Goal: Find specific page/section: Find specific page/section

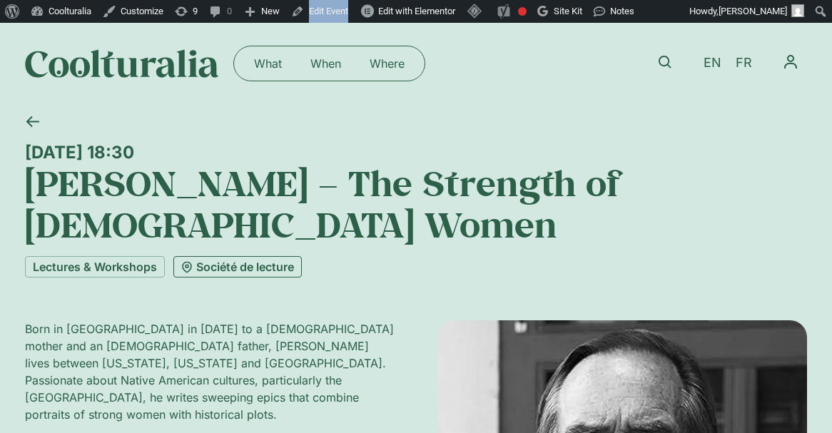
click at [251, 269] on link "Société de lecture" at bounding box center [237, 266] width 128 height 21
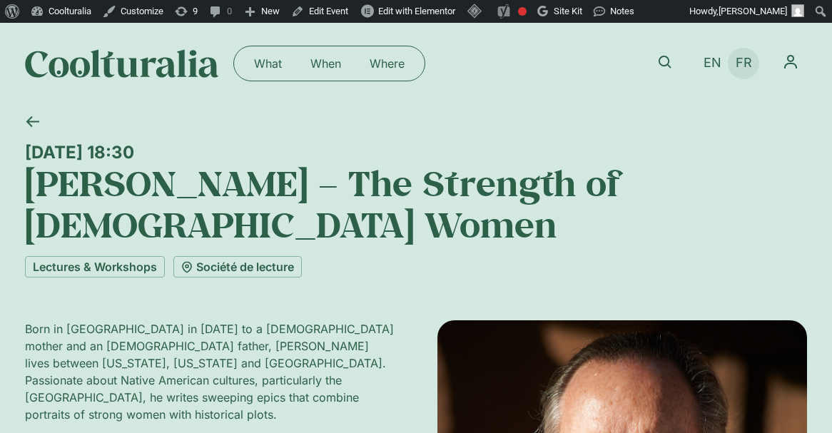
click at [743, 69] on span "FR" at bounding box center [744, 63] width 16 height 15
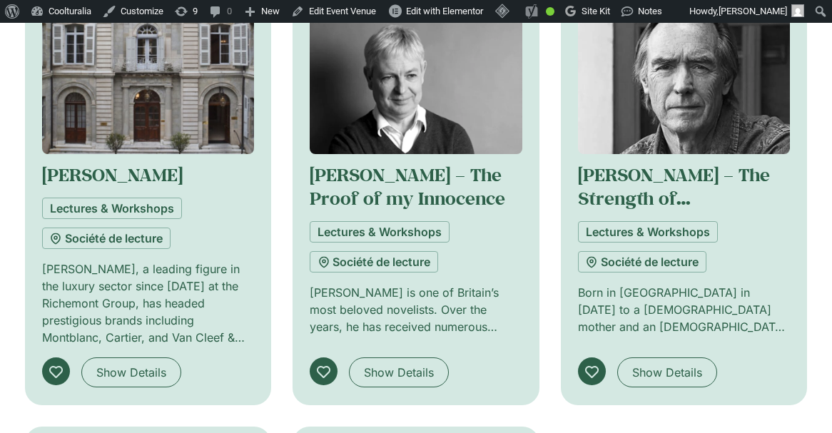
scroll to position [1260, 0]
click at [475, 73] on img at bounding box center [416, 84] width 212 height 143
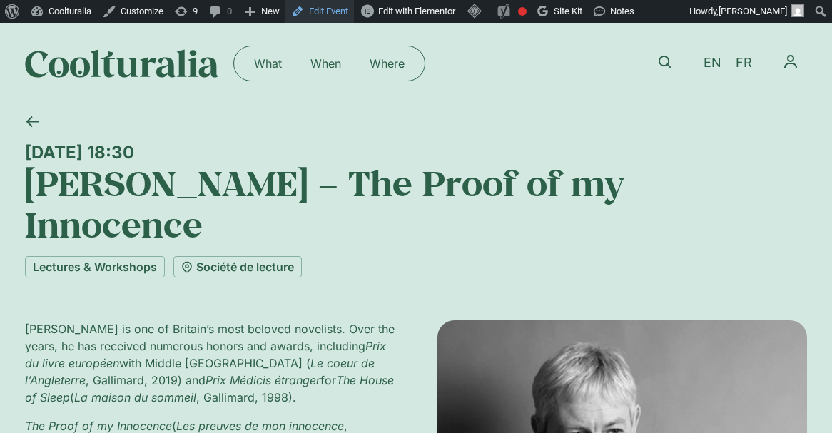
click at [348, 14] on link "Edit Event" at bounding box center [319, 11] width 69 height 23
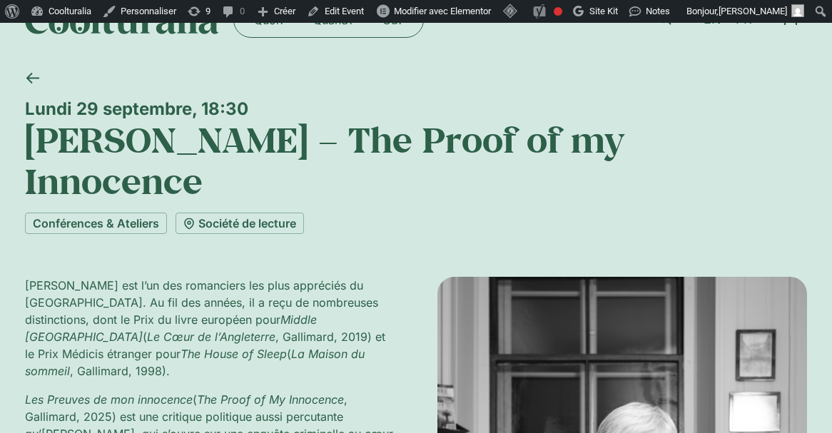
scroll to position [42, 0]
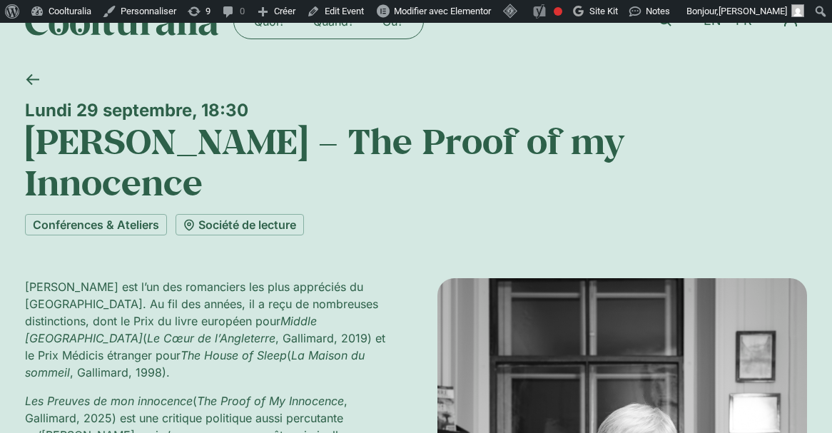
click at [253, 214] on link "Société de lecture" at bounding box center [240, 224] width 128 height 21
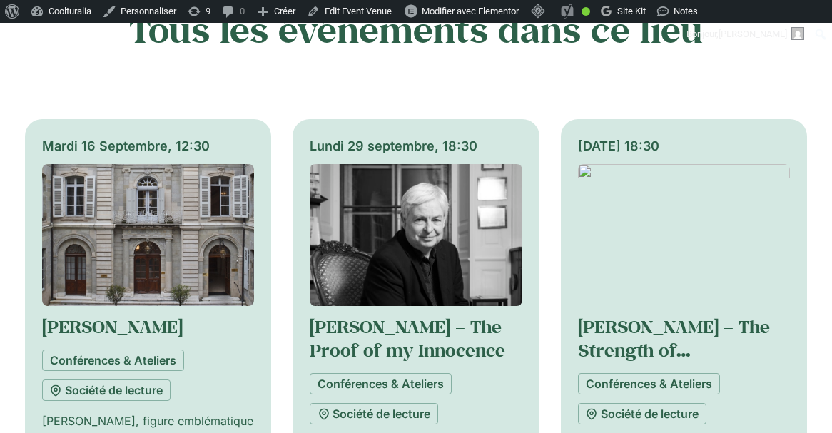
scroll to position [1110, 0]
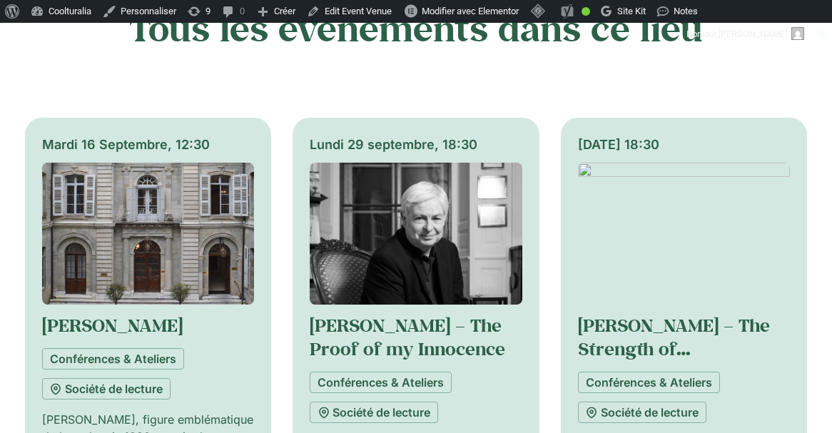
click at [635, 205] on img at bounding box center [684, 234] width 212 height 143
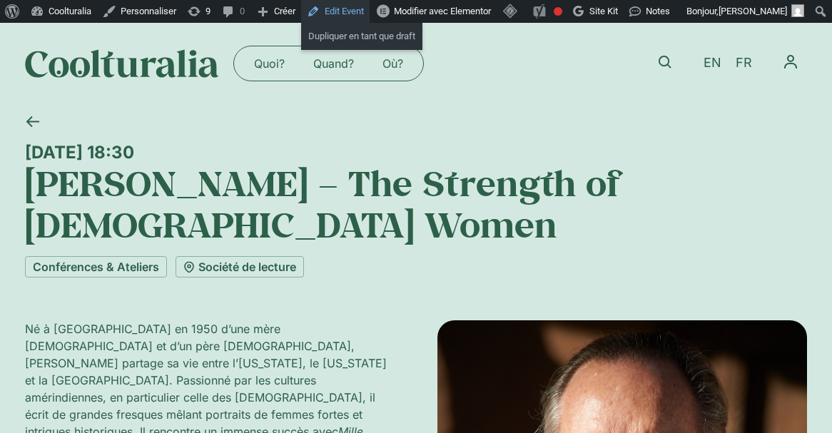
click at [353, 12] on link "Edit Event" at bounding box center [335, 11] width 69 height 23
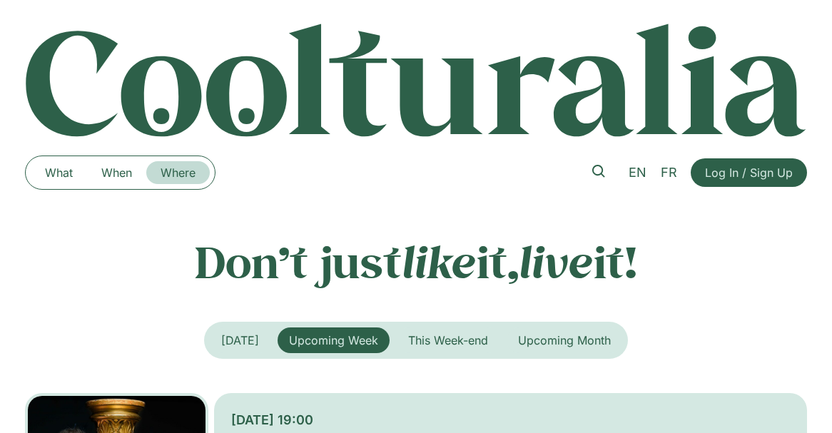
click at [175, 174] on link "Where" at bounding box center [178, 172] width 64 height 23
click at [182, 169] on link "Where" at bounding box center [178, 172] width 64 height 23
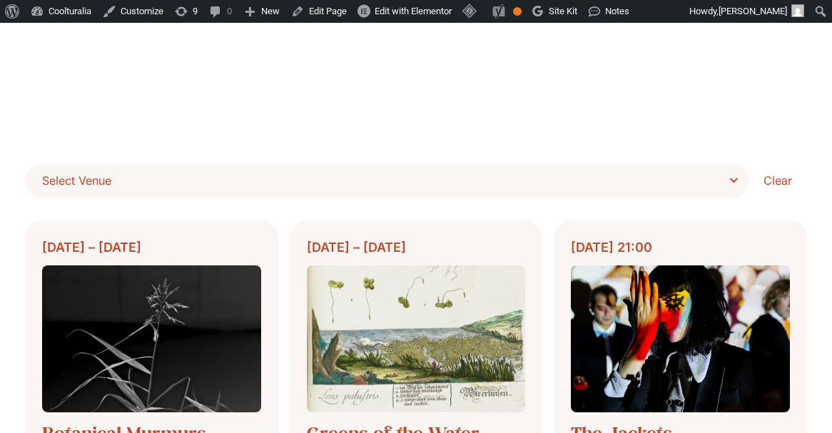
scroll to position [345, 0]
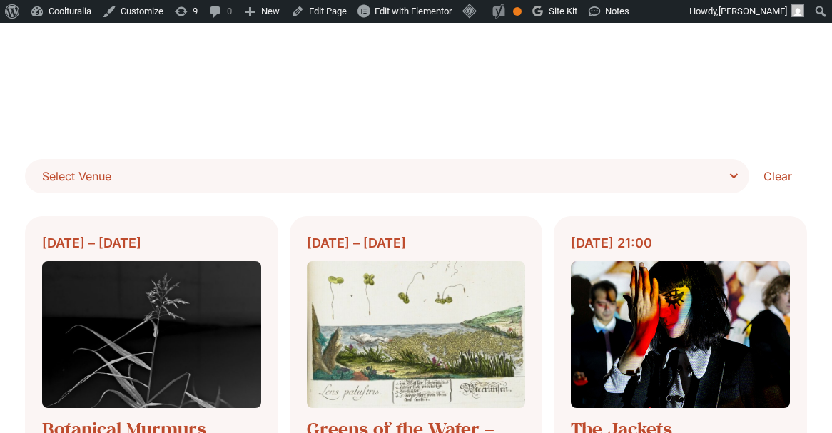
click at [669, 181] on span "Select Venue" at bounding box center [392, 176] width 700 height 20
click at [0, 0] on select "**********" at bounding box center [0, 0] width 0 height 0
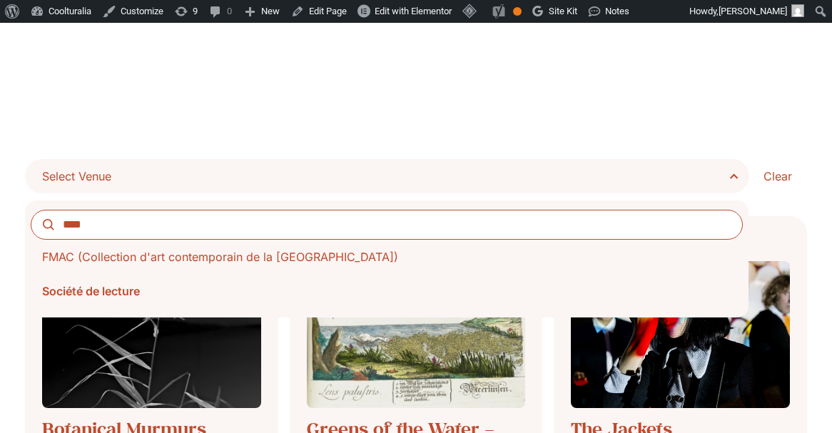
type input "****"
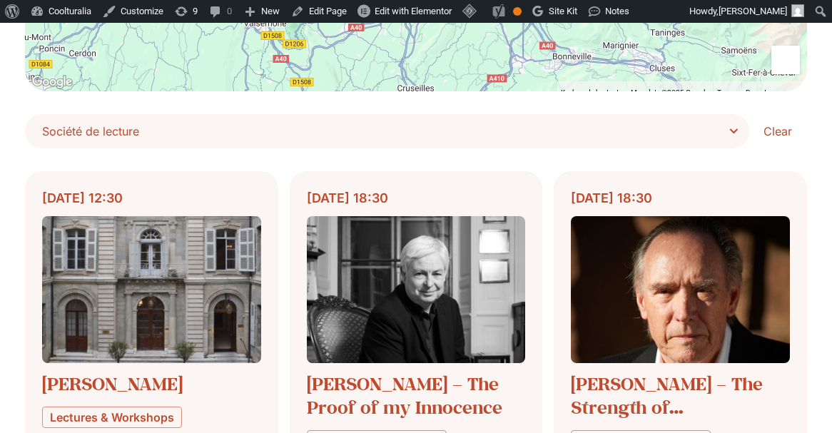
scroll to position [390, 0]
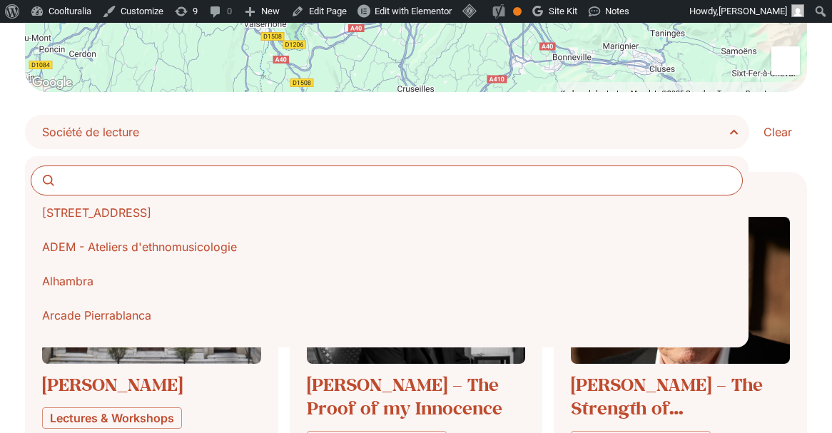
click at [399, 128] on span "Société de lecture" at bounding box center [392, 132] width 700 height 20
click at [0, 0] on select "**********" at bounding box center [0, 0] width 0 height 0
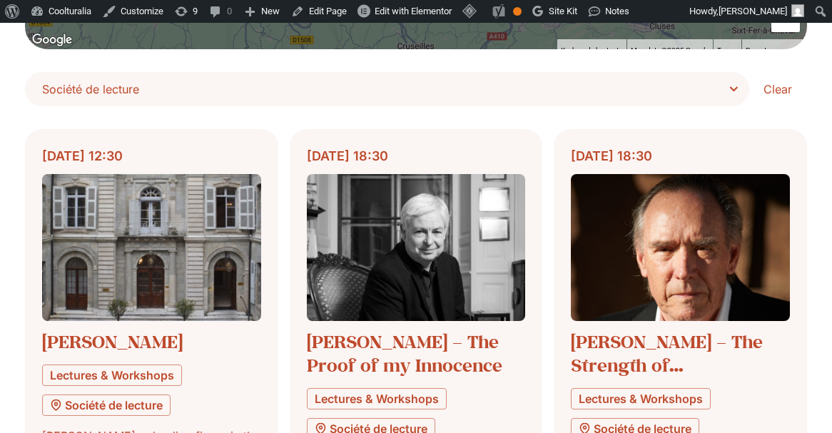
scroll to position [434, 0]
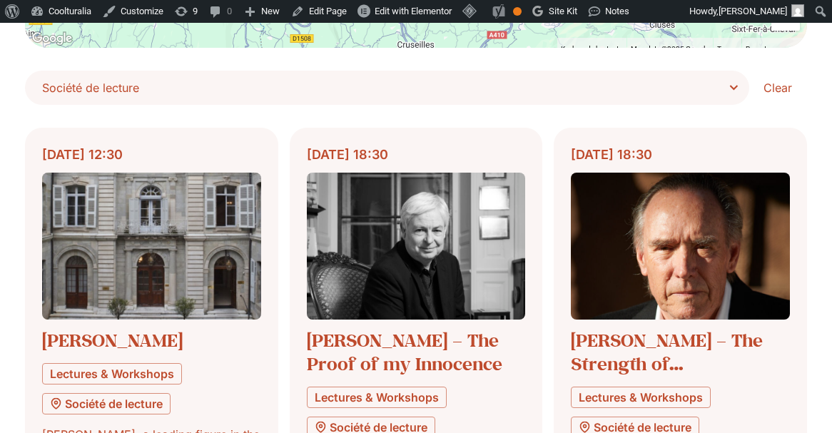
click at [562, 76] on span "Société de lecture" at bounding box center [387, 88] width 724 height 34
click at [0, 0] on select "**********" at bounding box center [0, 0] width 0 height 0
click at [734, 80] on span "Société de lecture" at bounding box center [392, 88] width 700 height 20
click at [0, 0] on select "**********" at bounding box center [0, 0] width 0 height 0
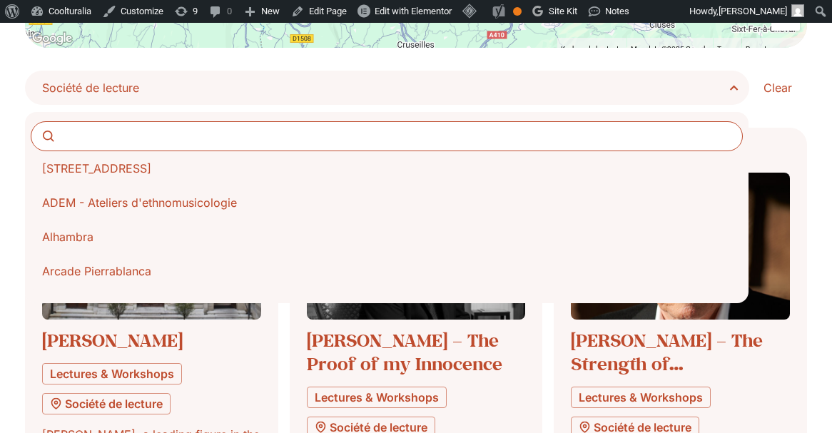
scroll to position [4350, 0]
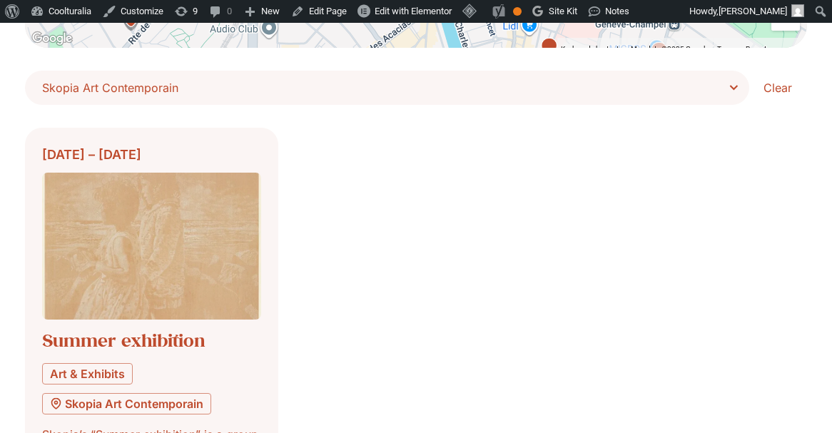
click at [732, 85] on span "Skopia Art Contemporain" at bounding box center [392, 88] width 700 height 20
click at [0, 0] on select "**********" at bounding box center [0, 0] width 0 height 0
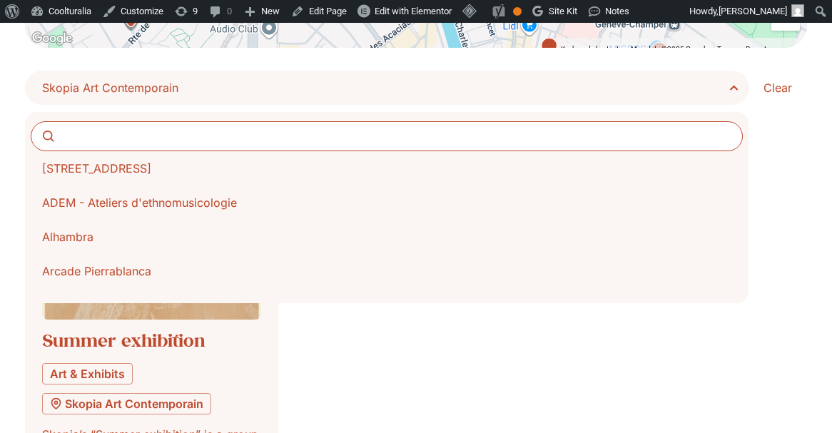
scroll to position [4316, 0]
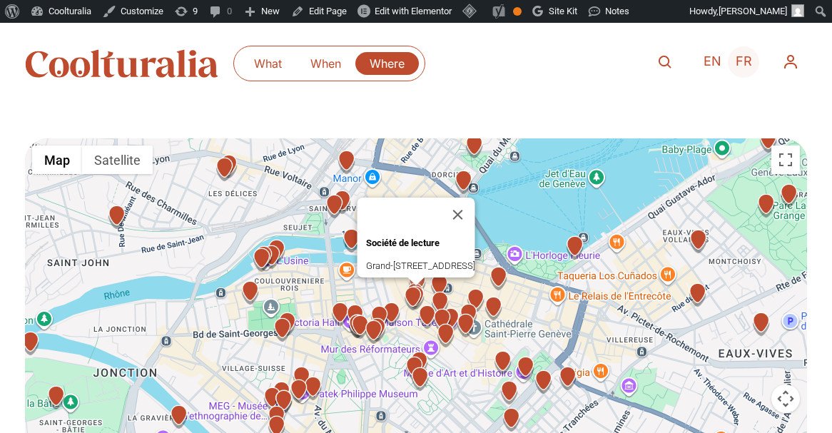
click at [746, 60] on span "FR" at bounding box center [744, 61] width 16 height 15
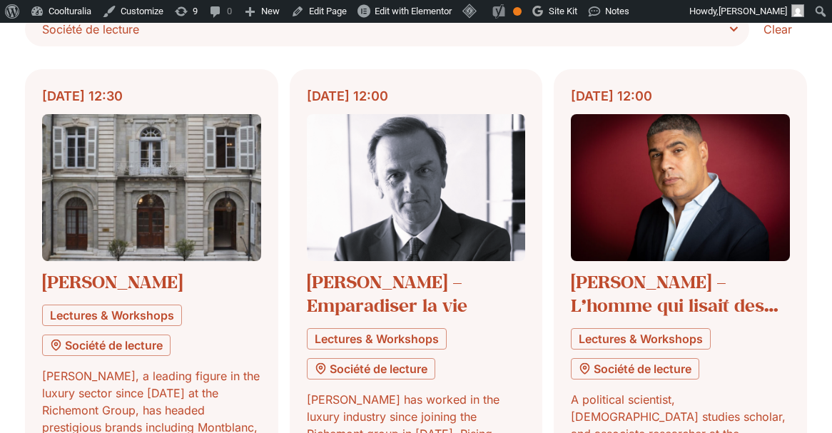
scroll to position [539, 0]
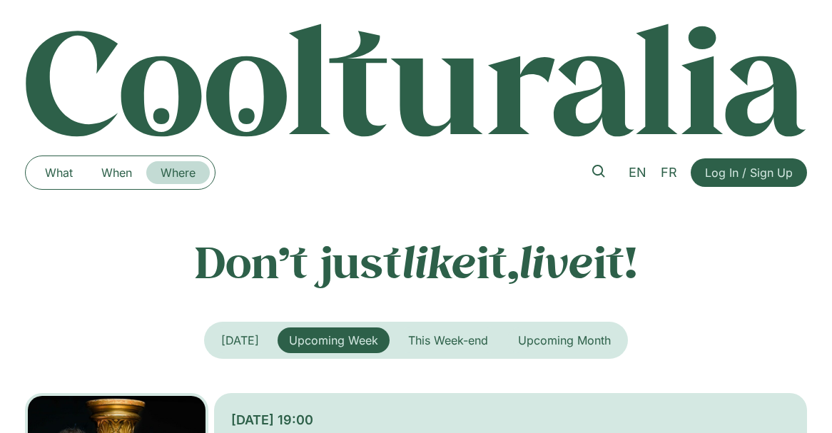
click at [207, 176] on link "Where" at bounding box center [178, 172] width 64 height 23
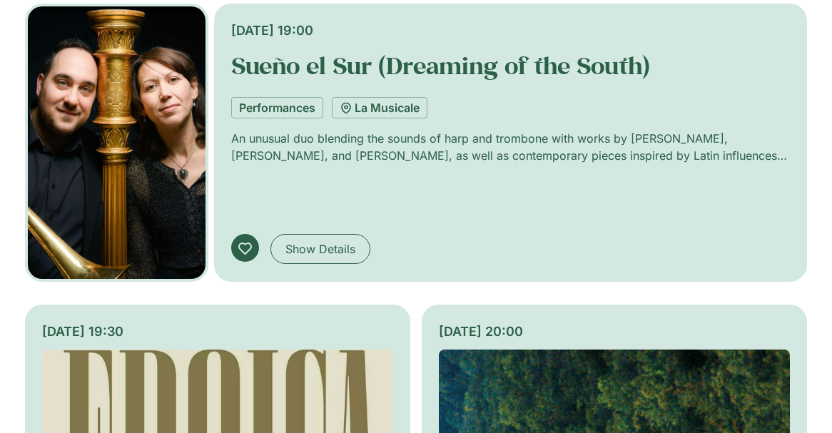
scroll to position [392, 0]
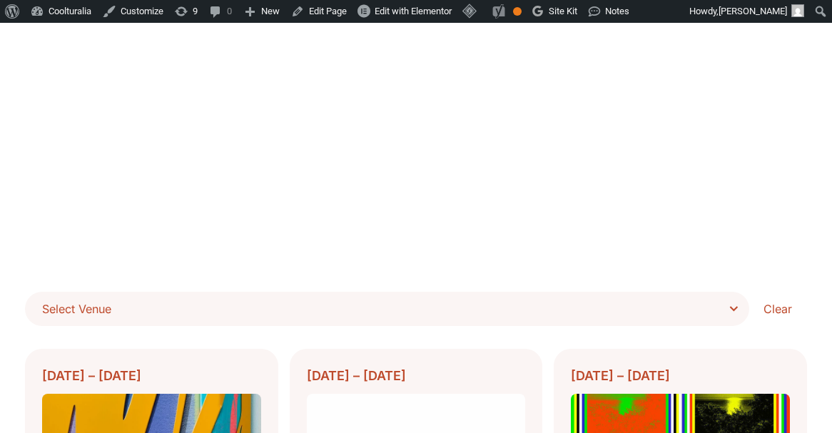
scroll to position [213, 0]
click at [367, 296] on span "Select Venue" at bounding box center [387, 308] width 724 height 34
click at [0, 0] on select "**********" at bounding box center [0, 0] width 0 height 0
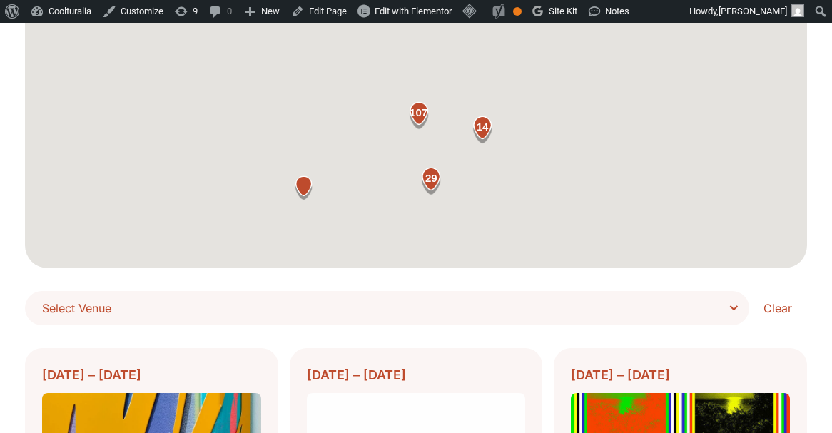
click at [361, 311] on span "Select Venue" at bounding box center [392, 308] width 700 height 20
click at [0, 0] on select "**********" at bounding box center [0, 0] width 0 height 0
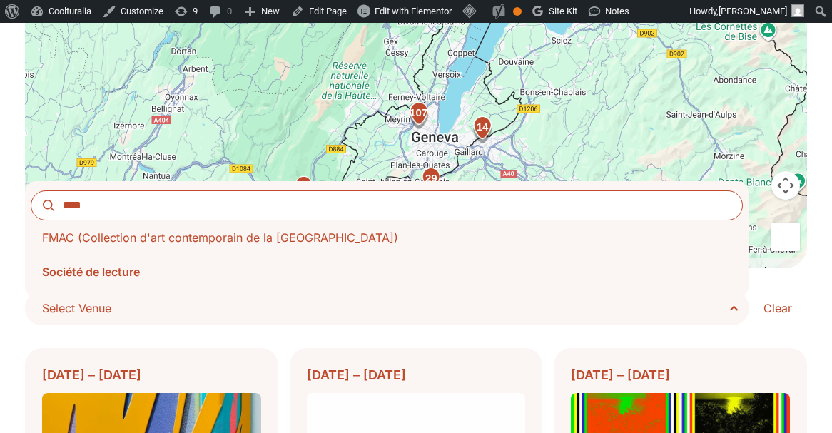
type input "****"
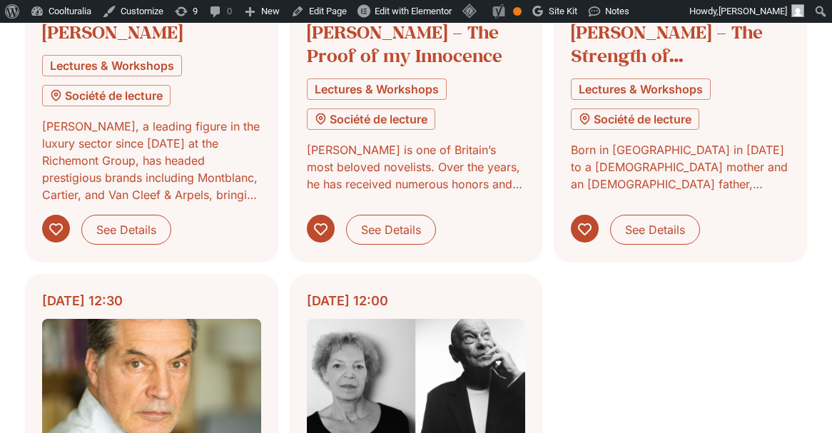
scroll to position [797, 0]
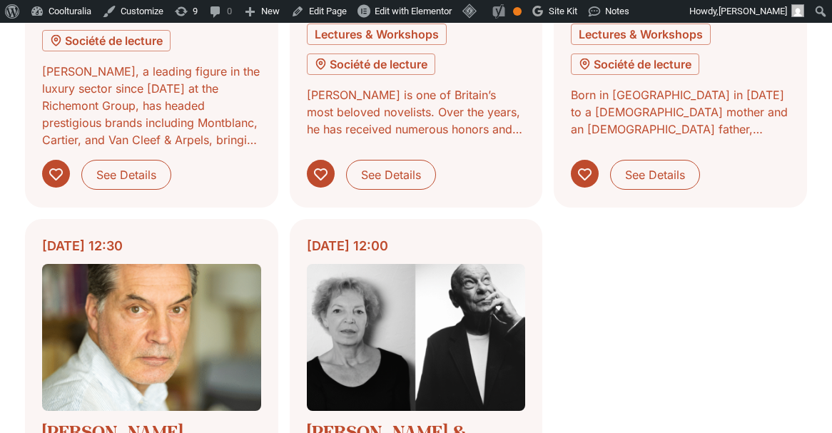
click at [118, 251] on div "[DATE] 12:30" at bounding box center [151, 245] width 219 height 19
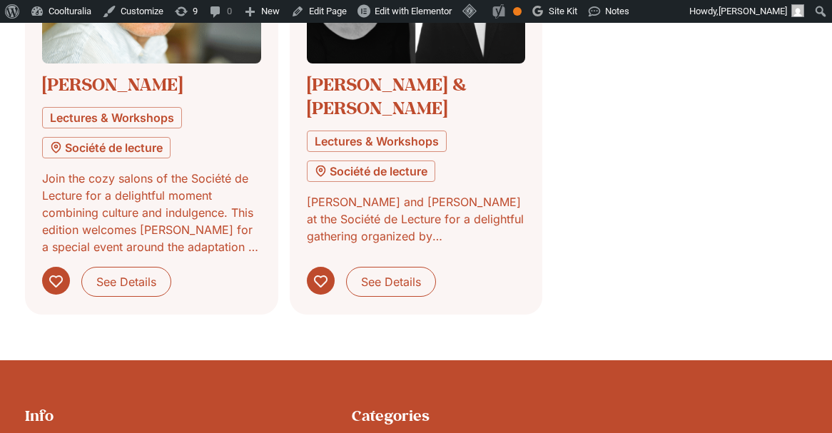
scroll to position [1369, 0]
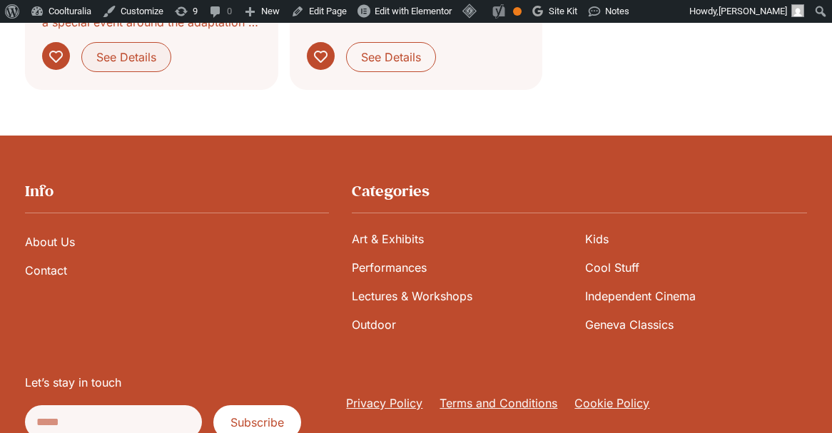
click at [153, 61] on span "See Details" at bounding box center [126, 57] width 60 height 17
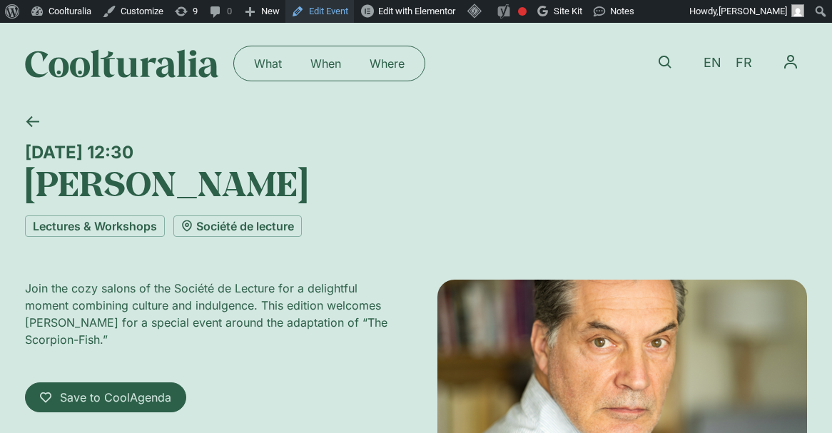
click at [328, 18] on link "Edit Event" at bounding box center [319, 11] width 69 height 23
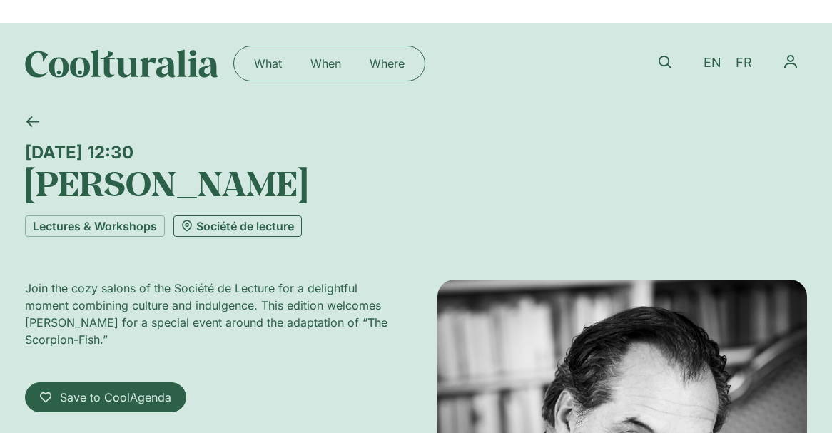
click at [220, 227] on link "Société de lecture" at bounding box center [237, 226] width 128 height 21
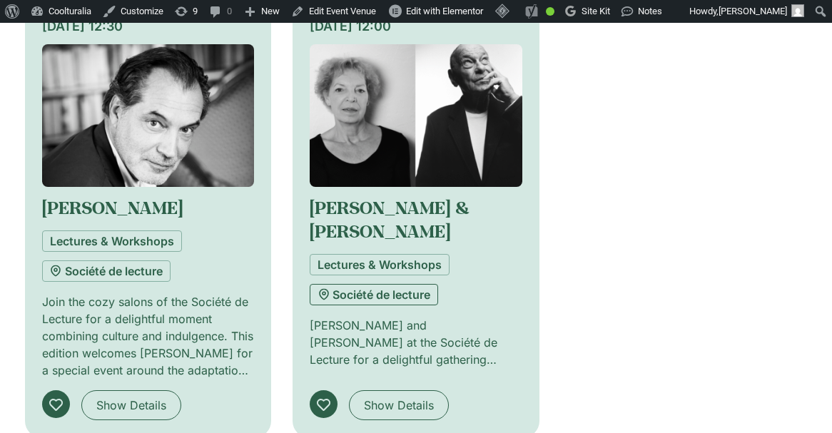
scroll to position [1706, 0]
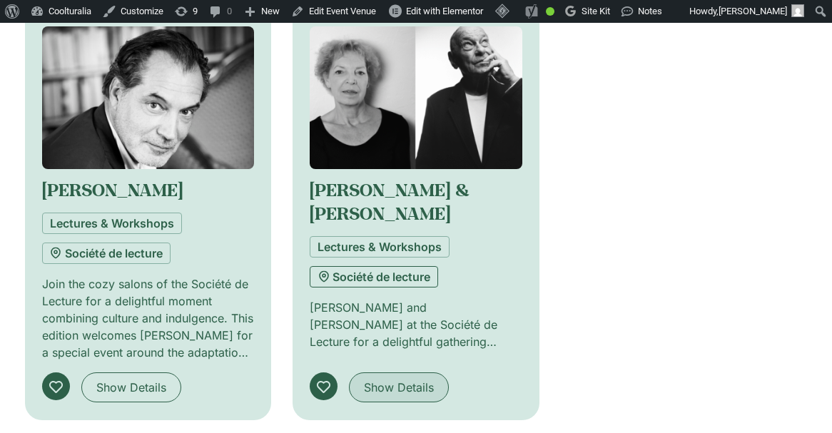
click at [416, 379] on span "Show Details" at bounding box center [399, 387] width 70 height 17
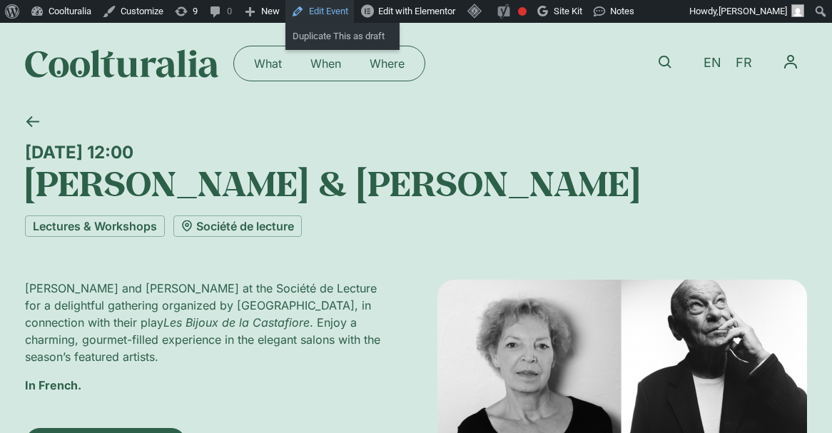
click at [331, 14] on link "Edit Event" at bounding box center [319, 11] width 69 height 23
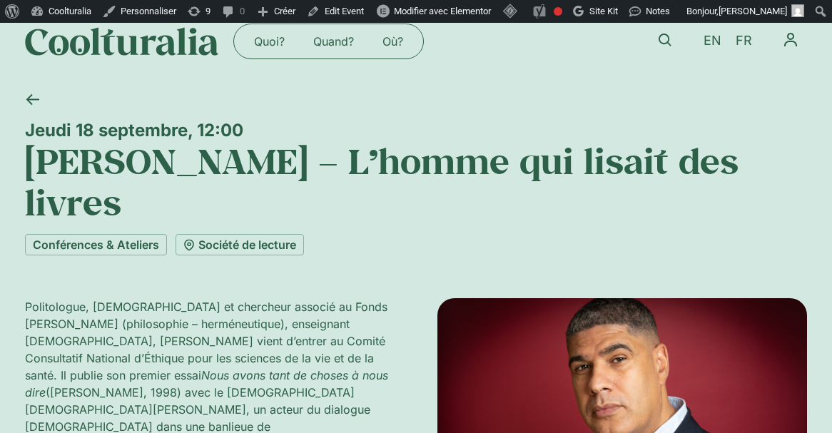
scroll to position [19, 0]
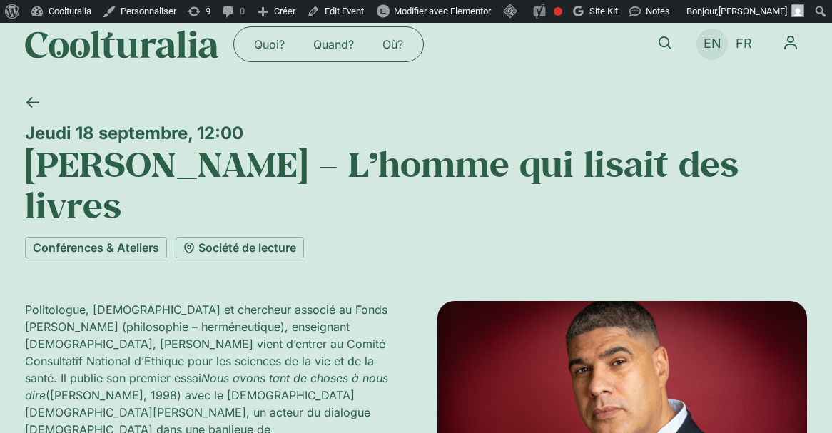
click at [709, 53] on link "EN" at bounding box center [712, 44] width 32 height 21
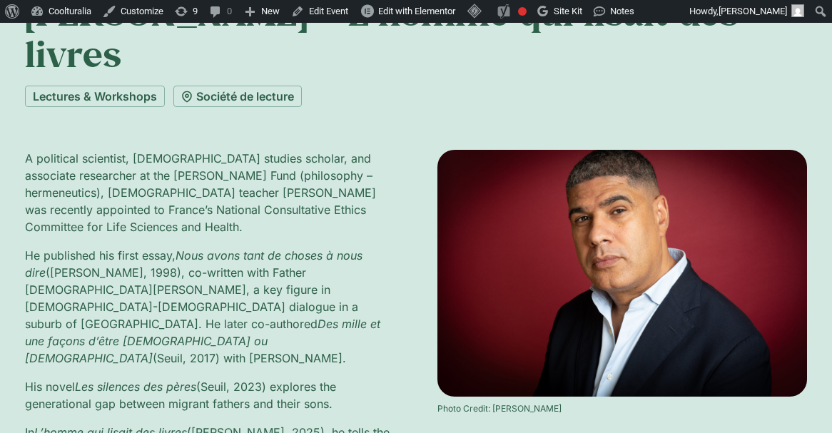
scroll to position [169, 0]
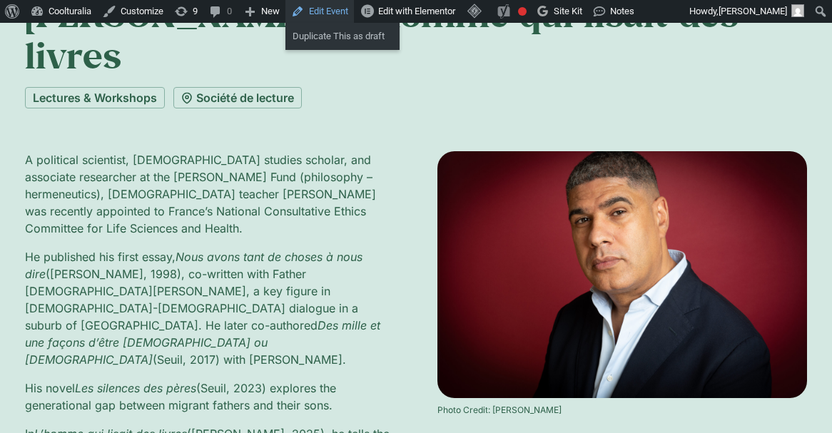
click at [336, 10] on link "Edit Event" at bounding box center [319, 11] width 69 height 23
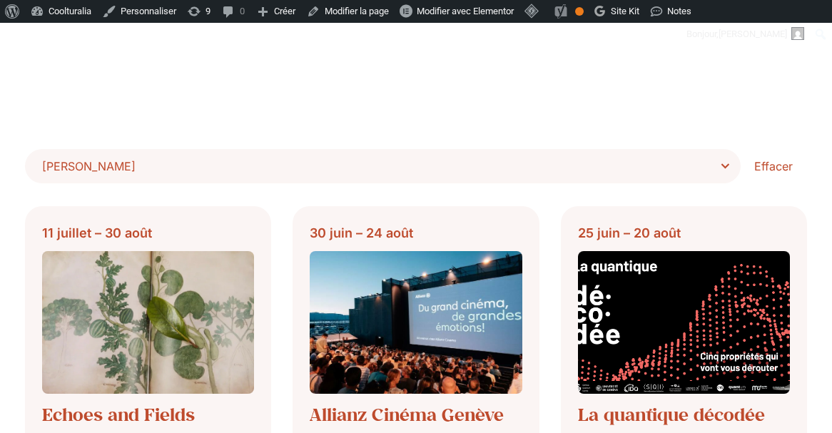
scroll to position [429, 0]
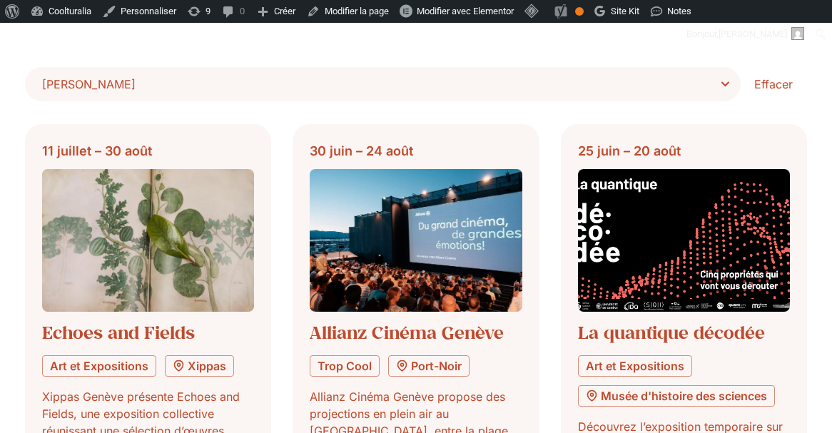
click at [732, 83] on span "[PERSON_NAME]" at bounding box center [387, 84] width 691 height 20
click at [0, 0] on select "**********" at bounding box center [0, 0] width 0 height 0
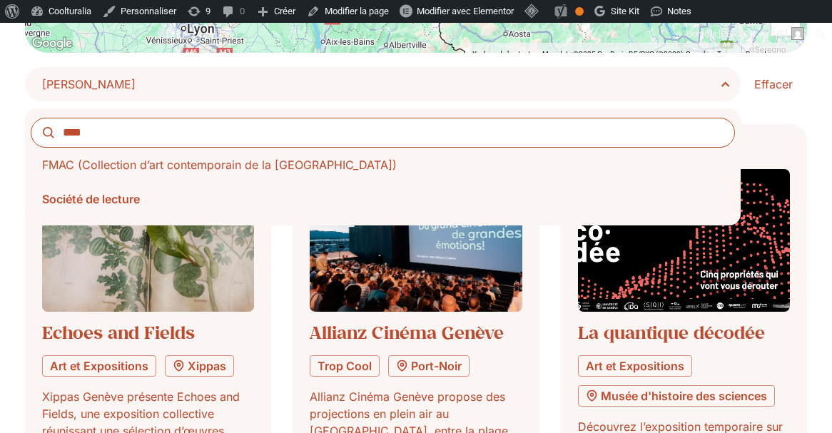
type input "****"
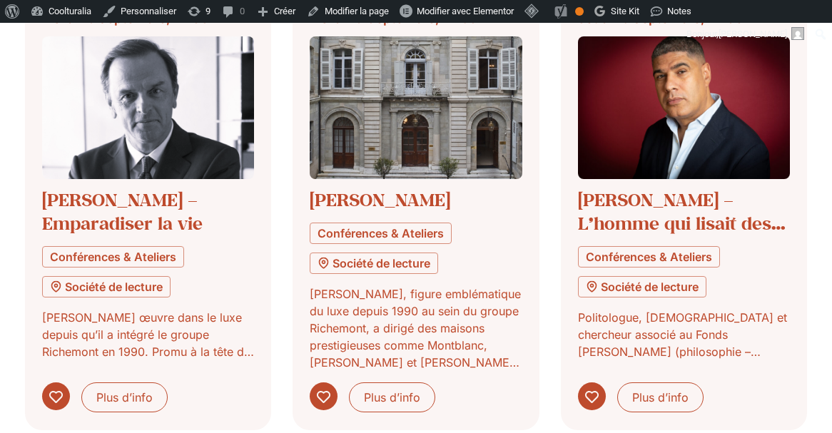
scroll to position [571, 0]
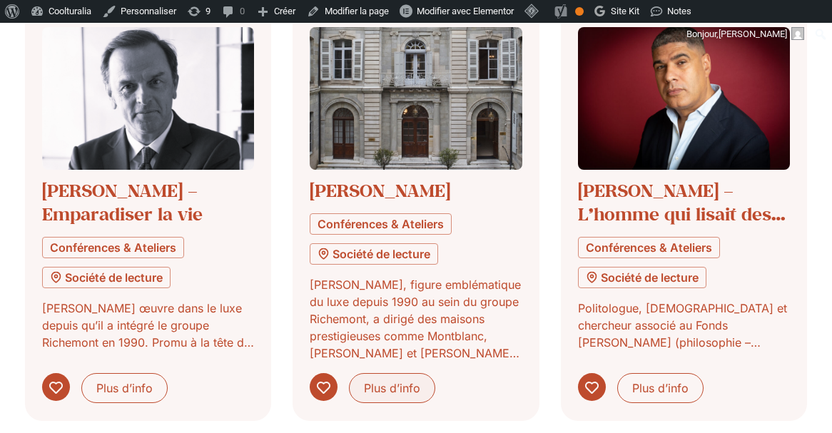
click at [395, 388] on span "Plus d’info" at bounding box center [392, 388] width 56 height 17
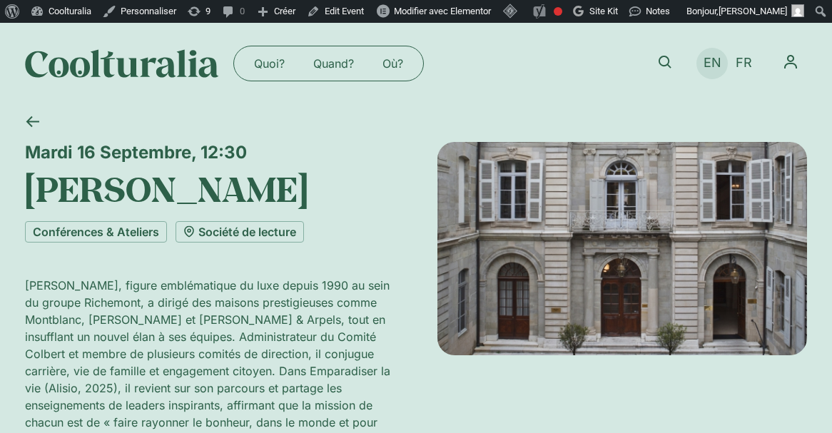
click at [711, 69] on span "EN" at bounding box center [713, 63] width 18 height 15
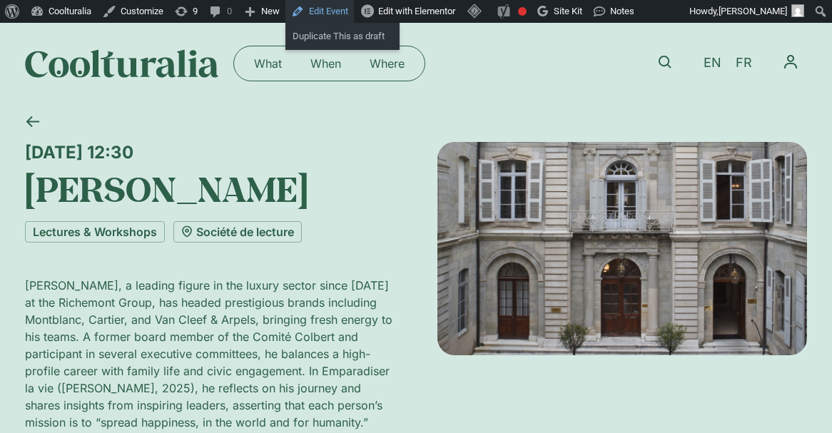
click at [335, 10] on link "Edit Event" at bounding box center [319, 11] width 69 height 23
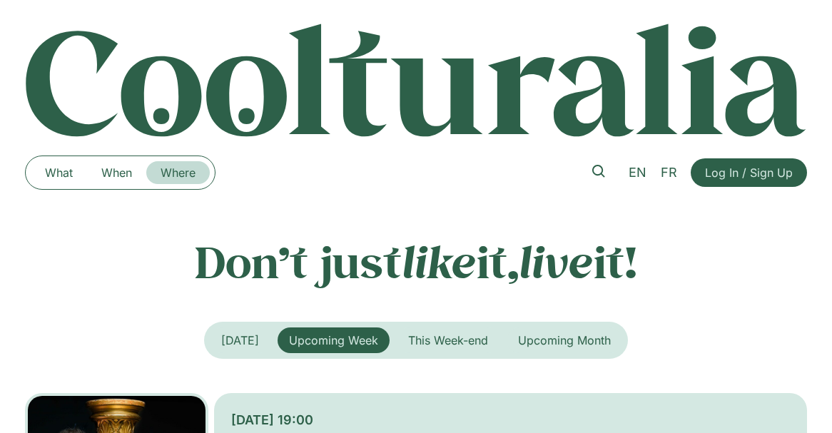
click at [177, 174] on link "Where" at bounding box center [178, 172] width 64 height 23
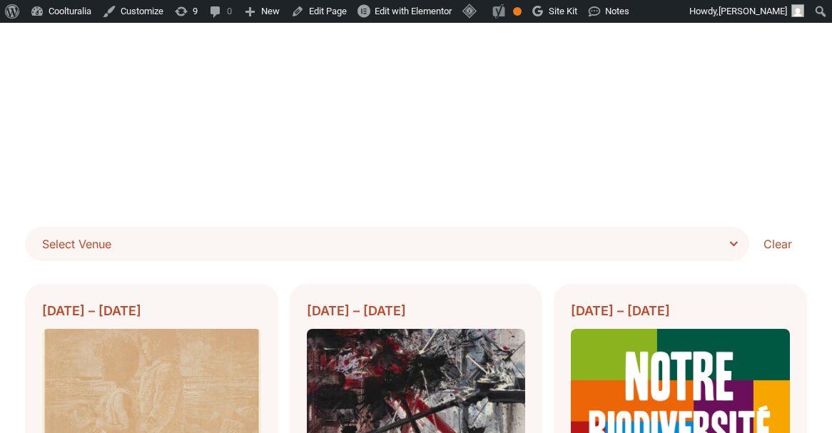
scroll to position [288, 0]
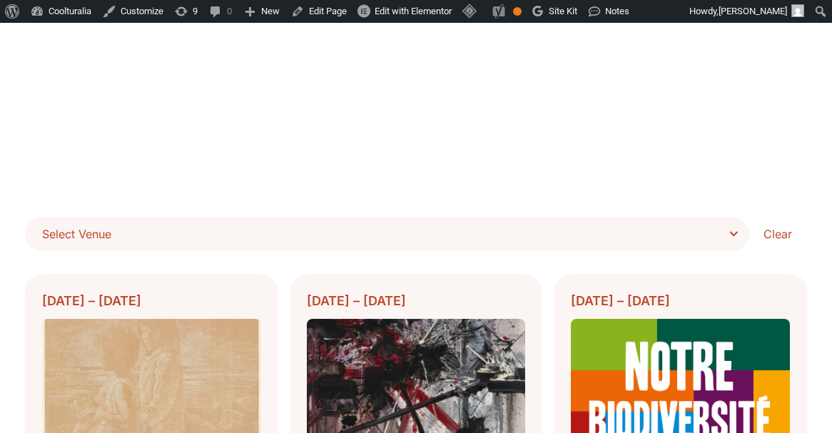
click at [460, 229] on span "Select Venue" at bounding box center [392, 234] width 700 height 20
click at [0, 0] on select "**********" at bounding box center [0, 0] width 0 height 0
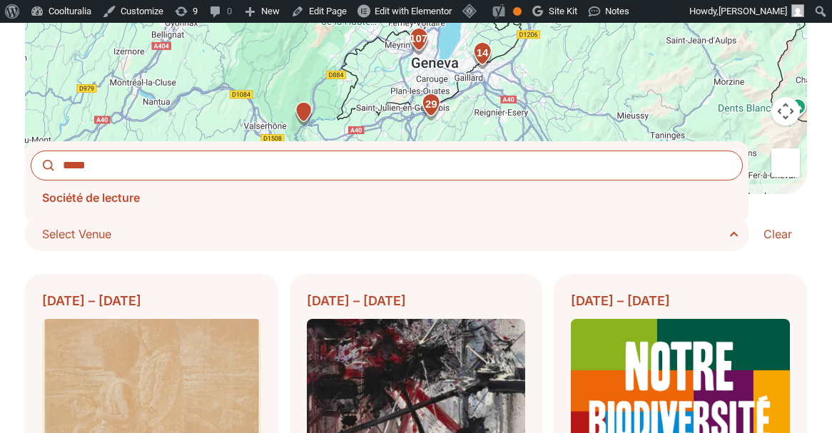
type input "*****"
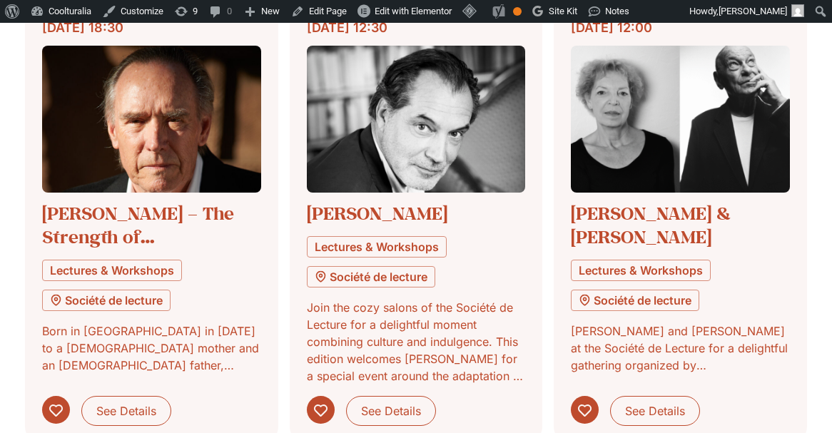
scroll to position [1038, 0]
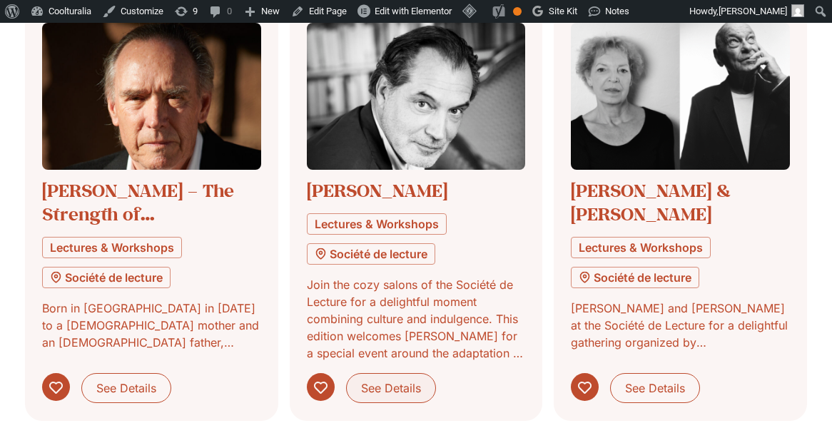
click at [397, 393] on span "See Details" at bounding box center [391, 388] width 60 height 17
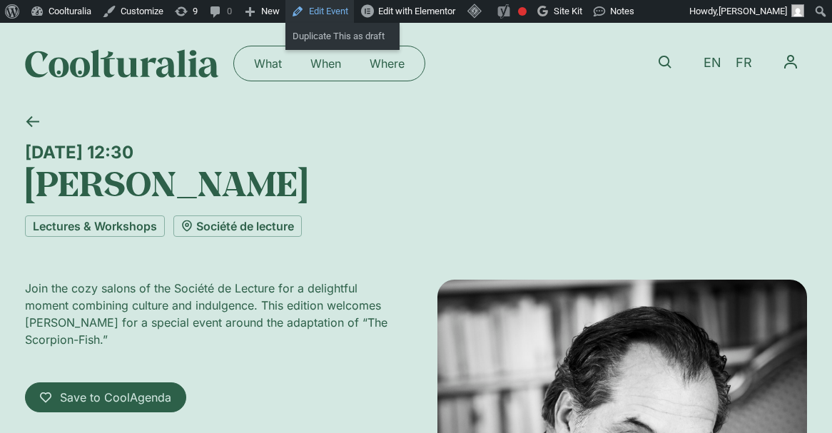
click at [325, 14] on link "Edit Event" at bounding box center [319, 11] width 69 height 23
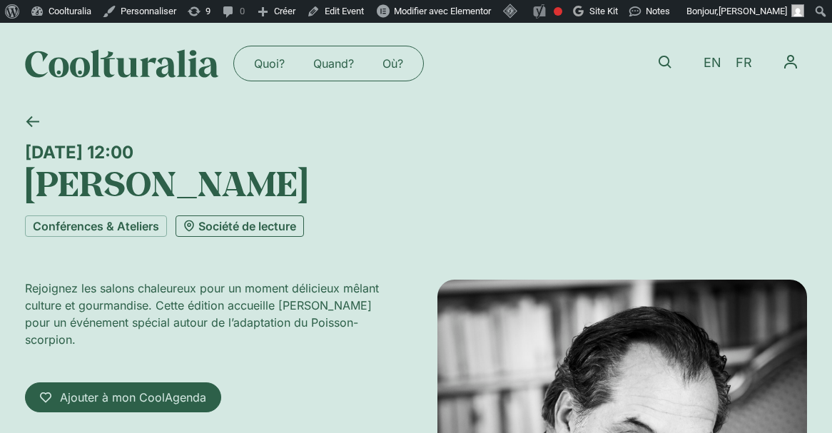
click at [235, 235] on link "Société de lecture" at bounding box center [240, 226] width 128 height 21
click at [237, 224] on link "Société de lecture" at bounding box center [240, 226] width 128 height 21
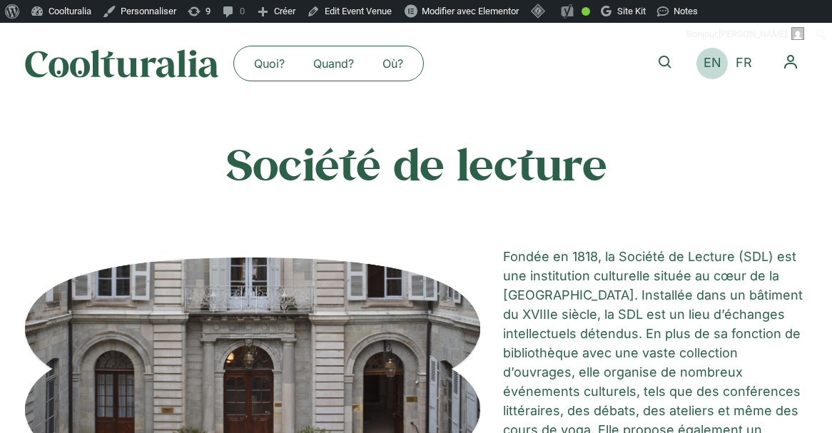
click at [713, 60] on span "EN" at bounding box center [713, 63] width 18 height 15
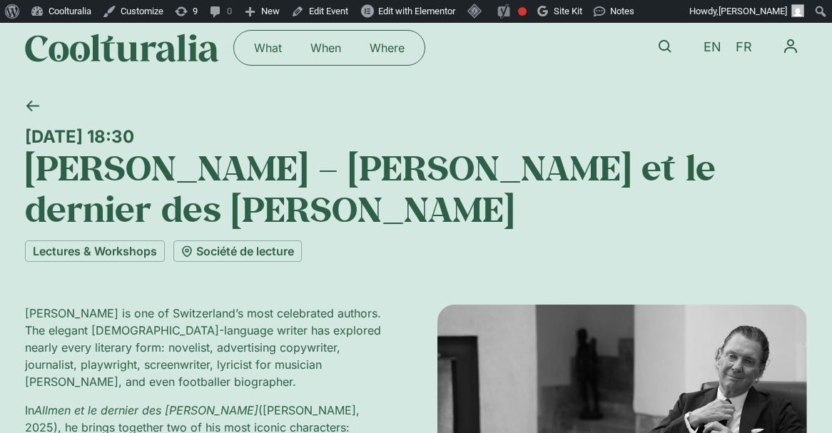
scroll to position [14, 0]
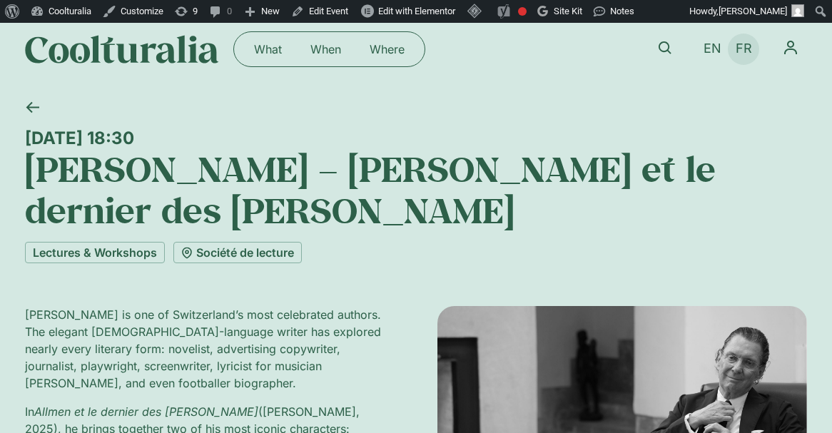
click at [744, 49] on span "FR" at bounding box center [744, 48] width 16 height 15
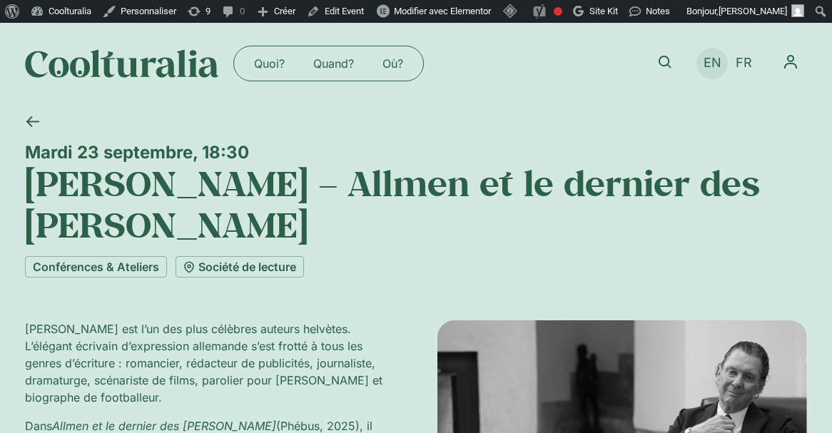
click at [713, 61] on span "EN" at bounding box center [713, 63] width 18 height 15
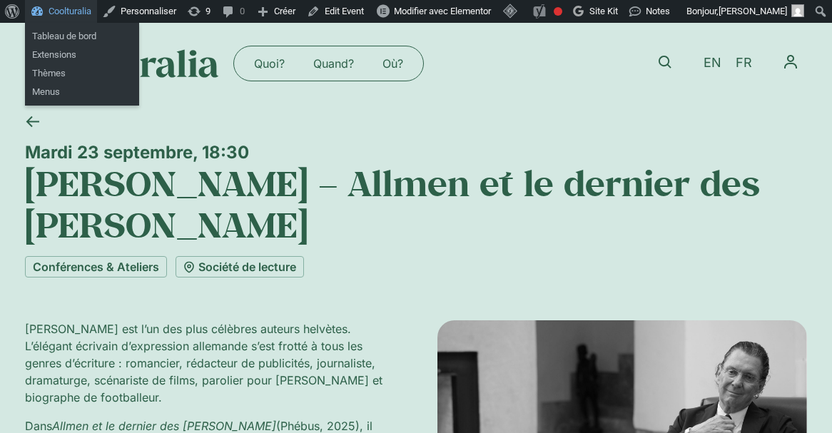
click at [83, 6] on link "Coolturalia" at bounding box center [61, 11] width 72 height 23
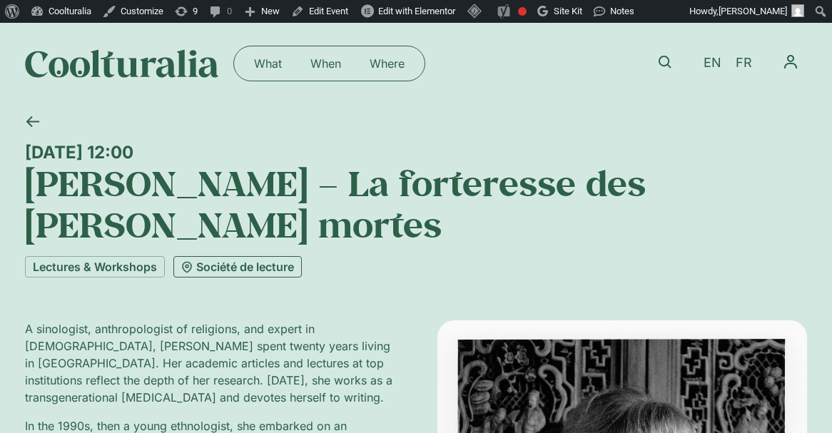
click at [283, 268] on link "Société de lecture" at bounding box center [237, 266] width 128 height 21
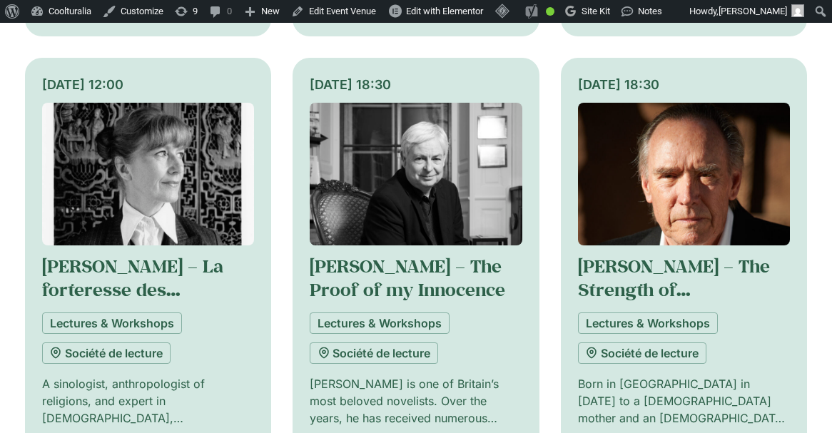
scroll to position [1737, 0]
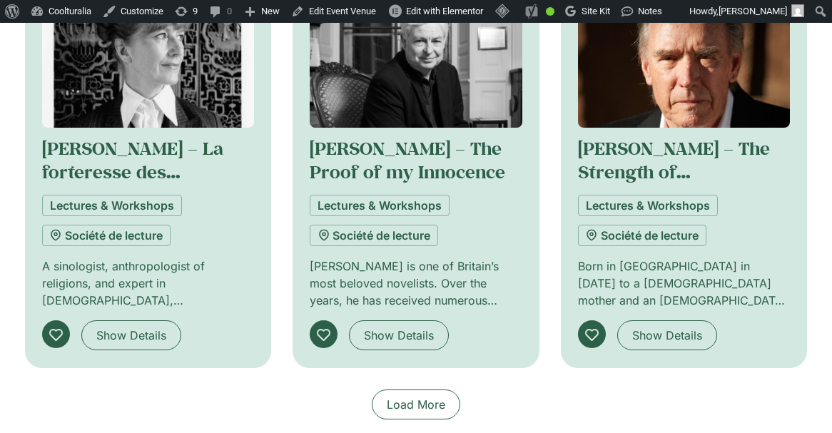
click at [425, 396] on span "Load More" at bounding box center [416, 404] width 59 height 17
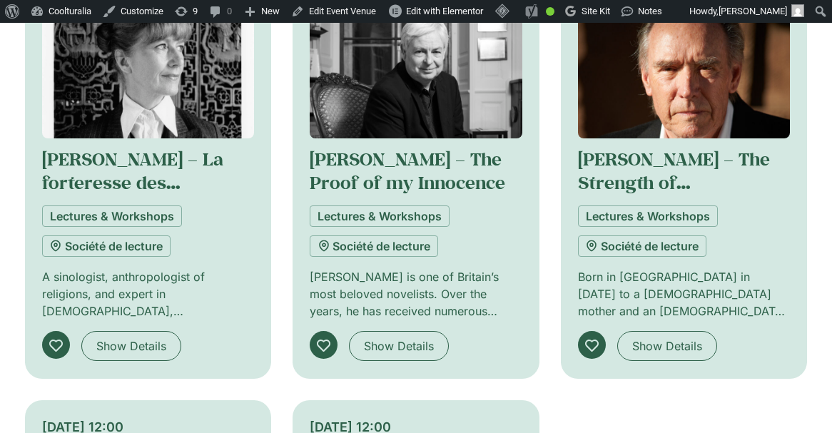
scroll to position [1744, 0]
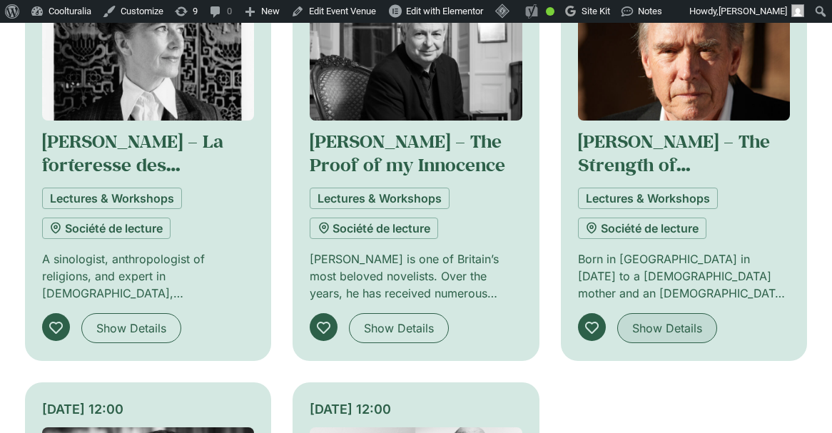
click at [676, 320] on span "Show Details" at bounding box center [667, 328] width 70 height 17
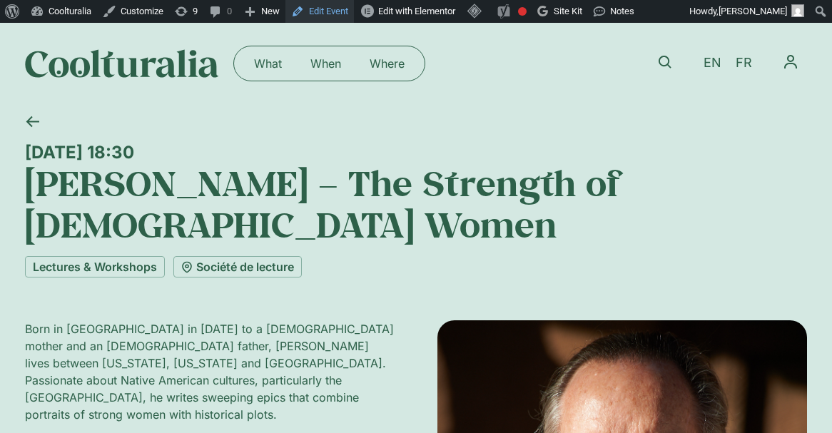
click at [342, 11] on link "Edit Event" at bounding box center [319, 11] width 69 height 23
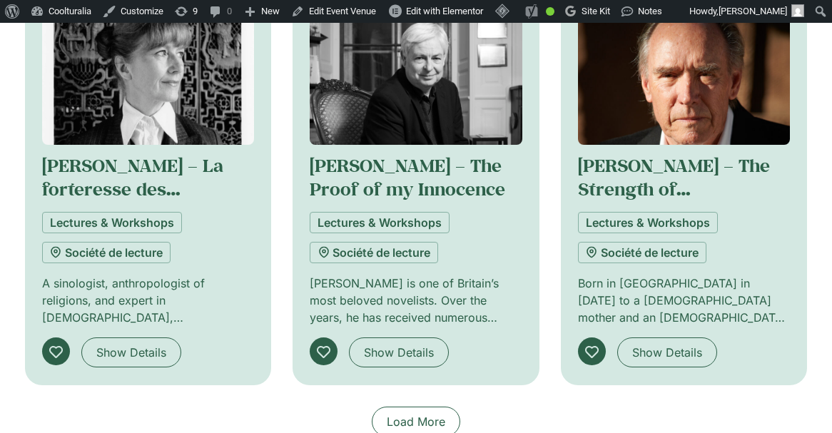
scroll to position [1725, 0]
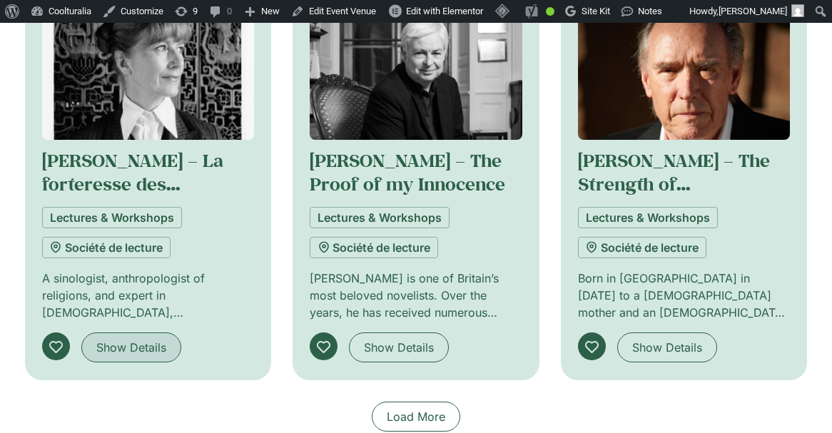
click at [156, 339] on span "Show Details" at bounding box center [131, 347] width 70 height 17
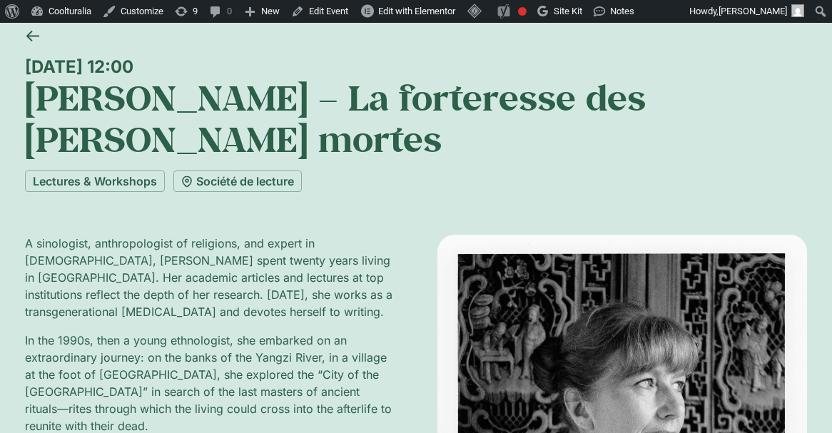
scroll to position [87, 0]
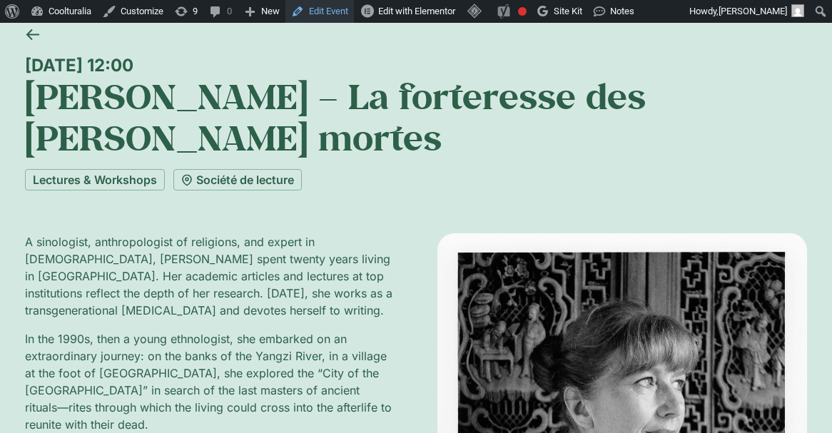
click at [350, 21] on link "Edit Event" at bounding box center [319, 11] width 69 height 23
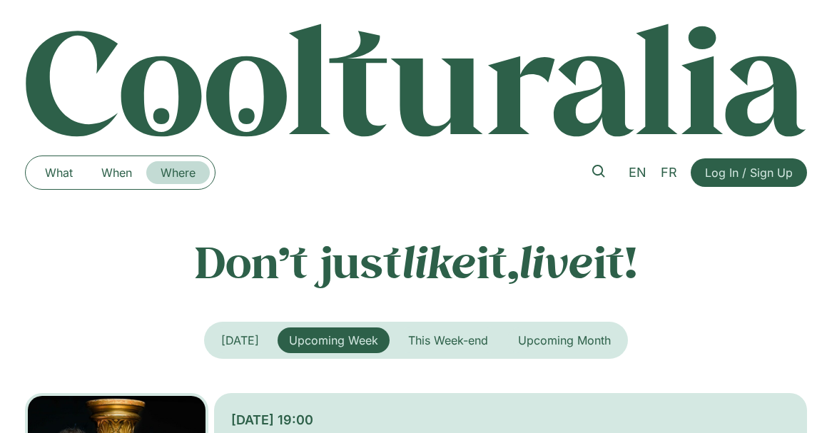
click at [193, 171] on link "Where" at bounding box center [178, 172] width 64 height 23
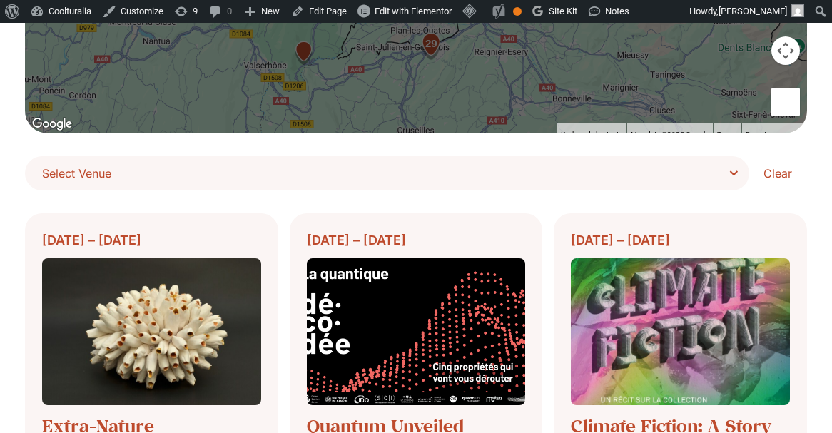
scroll to position [348, 0]
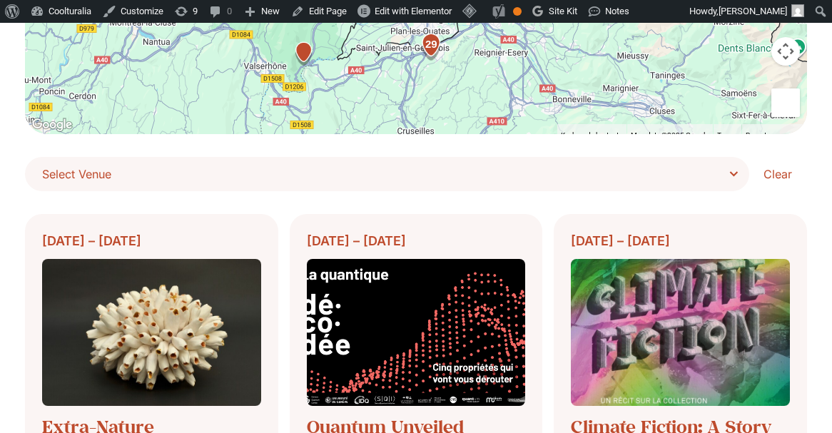
click at [532, 168] on span "Select Venue" at bounding box center [392, 174] width 700 height 20
click at [0, 0] on select "**********" at bounding box center [0, 0] width 0 height 0
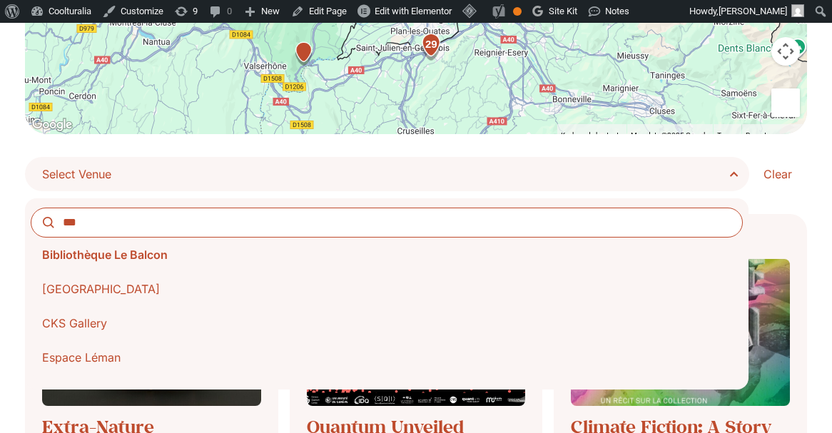
type input "****"
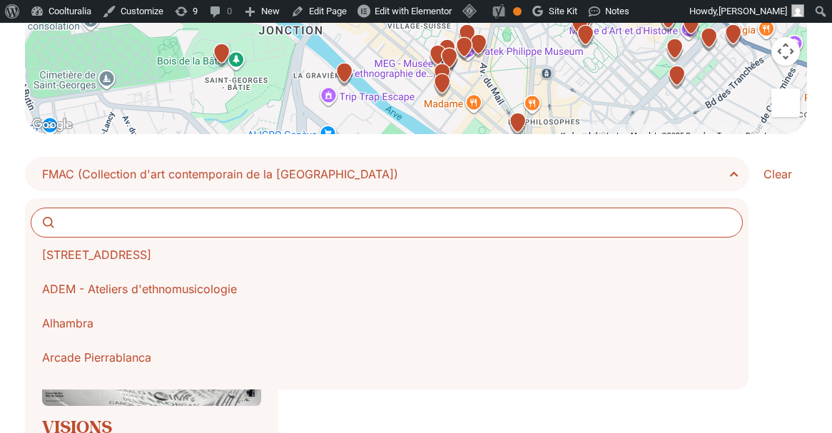
click at [405, 165] on span "FMAC (Collection d'art contemporain de la Ville de Genève)" at bounding box center [392, 174] width 700 height 20
click at [0, 0] on select "**********" at bounding box center [0, 0] width 0 height 0
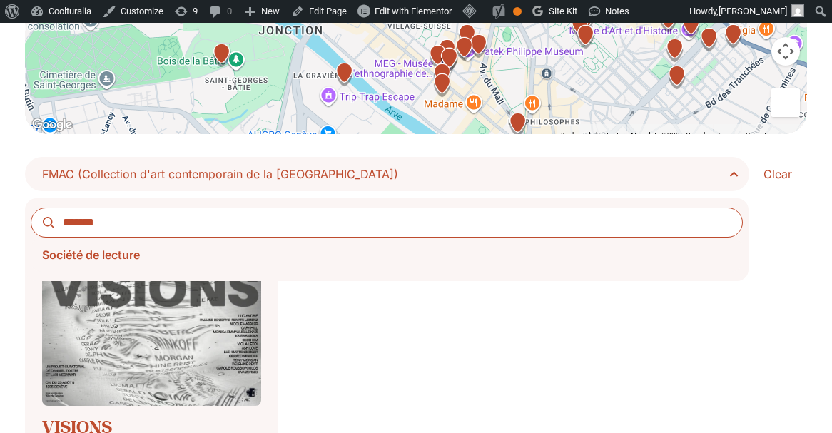
type input "*******"
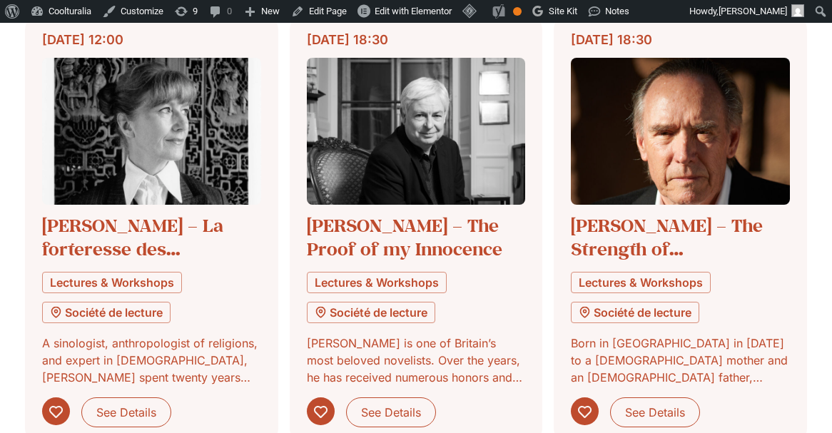
scroll to position [993, 0]
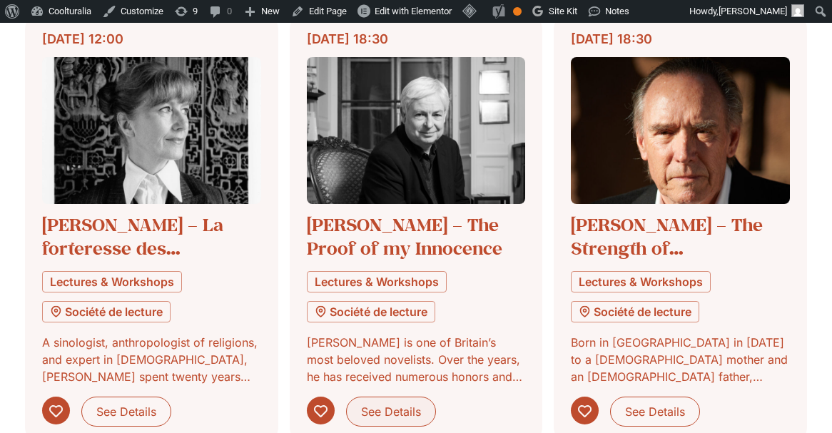
click at [417, 407] on span "See Details" at bounding box center [391, 411] width 60 height 17
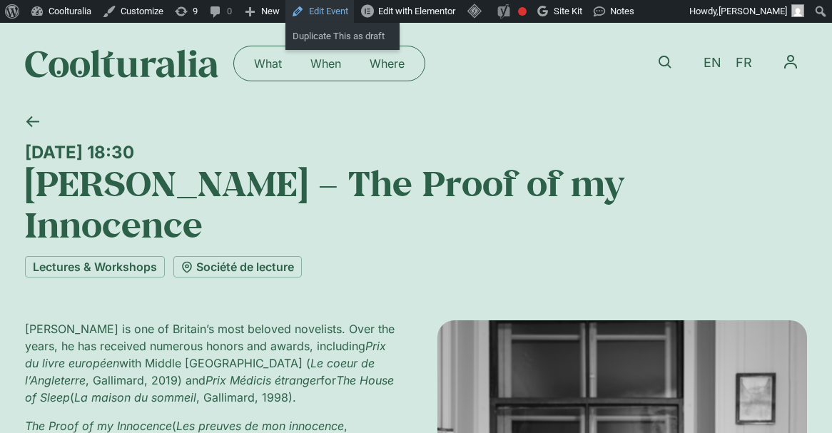
click at [318, 15] on link "Edit Event" at bounding box center [319, 11] width 69 height 23
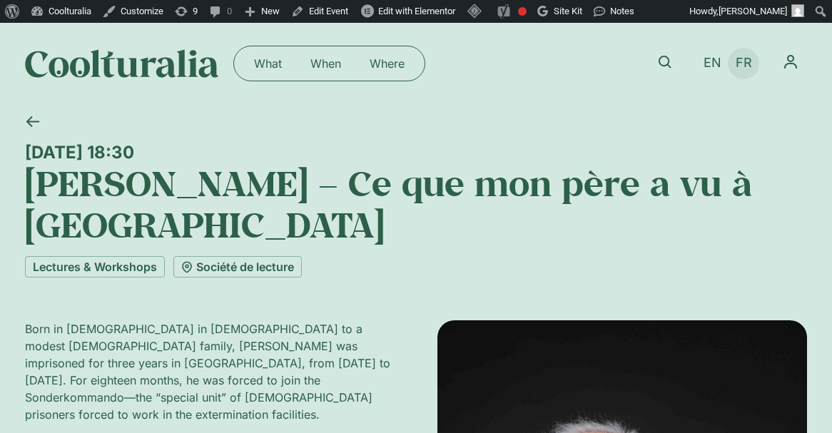
click at [747, 66] on span "FR" at bounding box center [744, 63] width 16 height 15
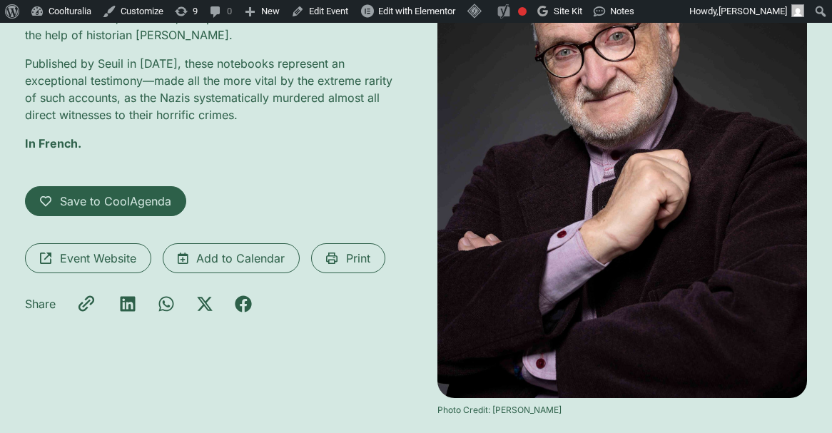
scroll to position [480, 0]
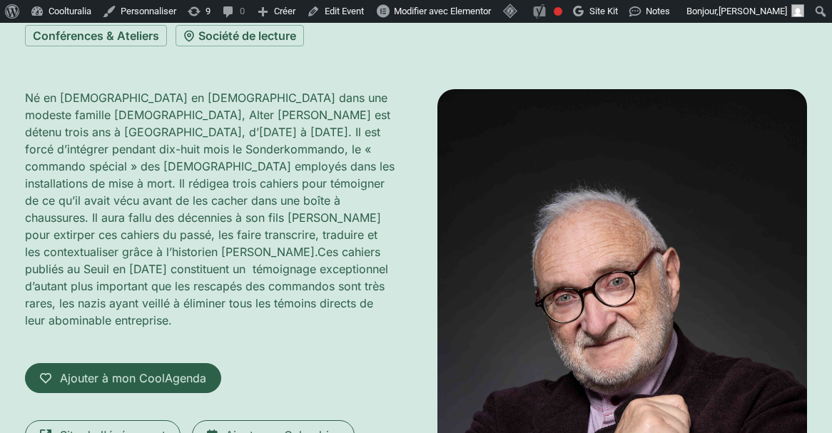
scroll to position [233, 0]
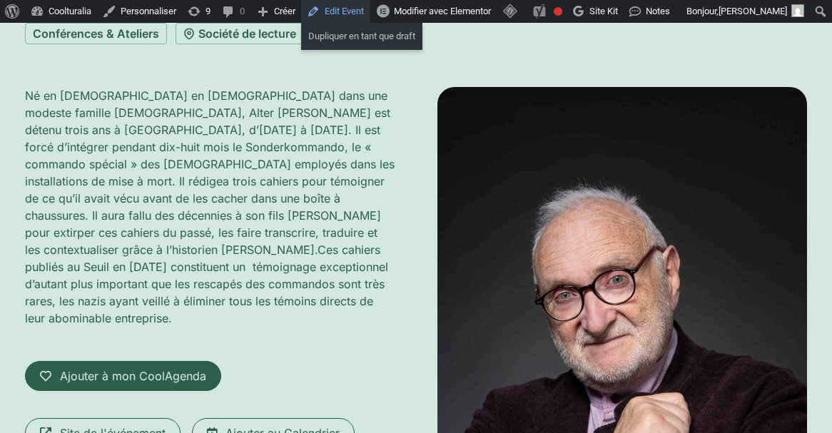
click at [360, 14] on link "Edit Event" at bounding box center [335, 11] width 69 height 23
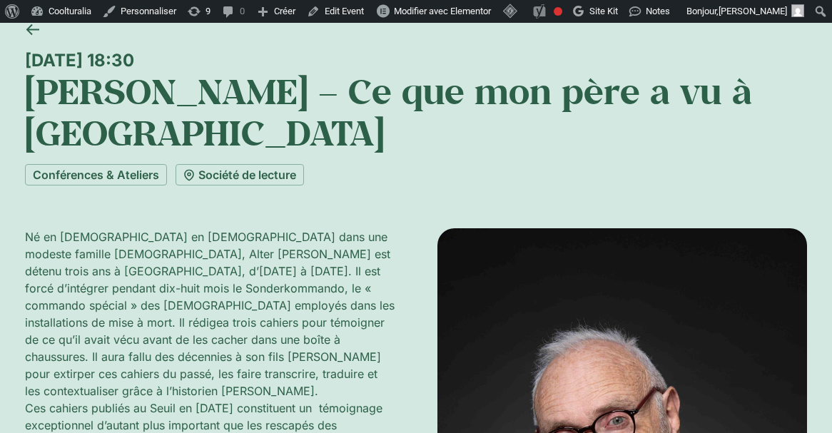
scroll to position [131, 0]
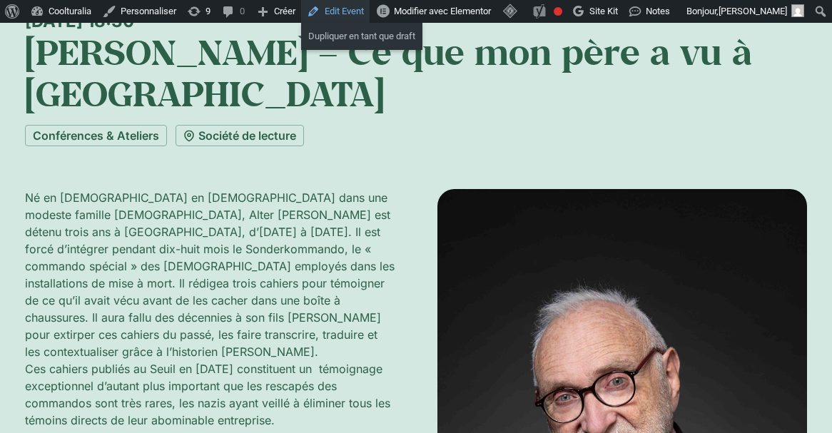
click at [362, 20] on link "Edit Event" at bounding box center [335, 11] width 69 height 23
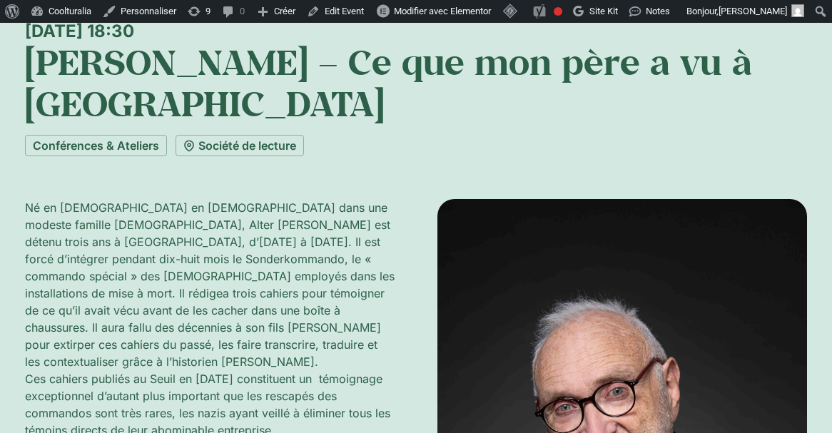
scroll to position [113, 0]
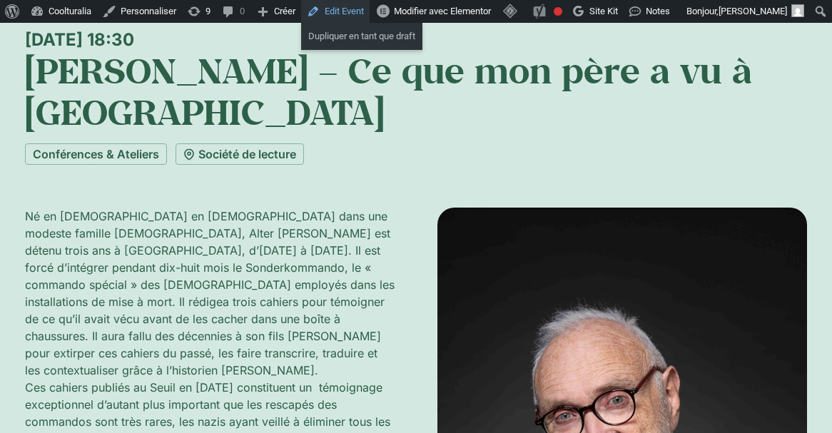
click at [346, 9] on link "Edit Event" at bounding box center [335, 11] width 69 height 23
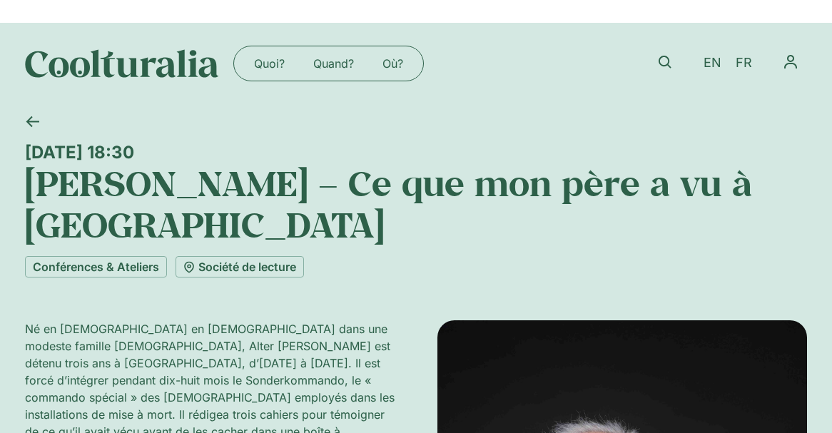
scroll to position [113, 0]
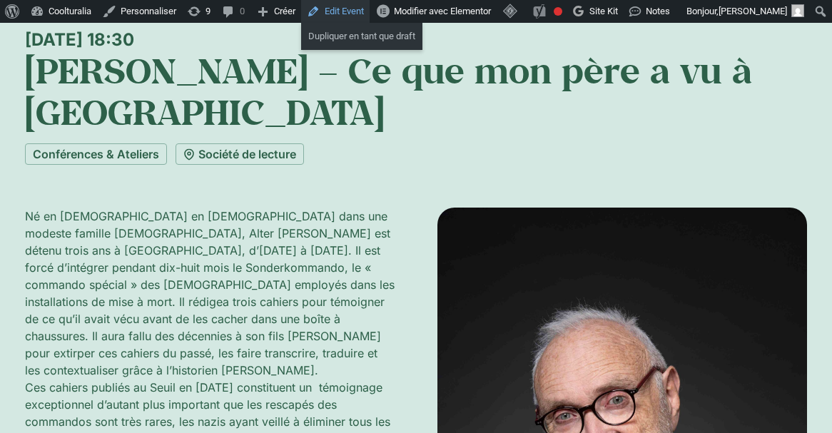
click at [345, 9] on link "Edit Event" at bounding box center [335, 11] width 69 height 23
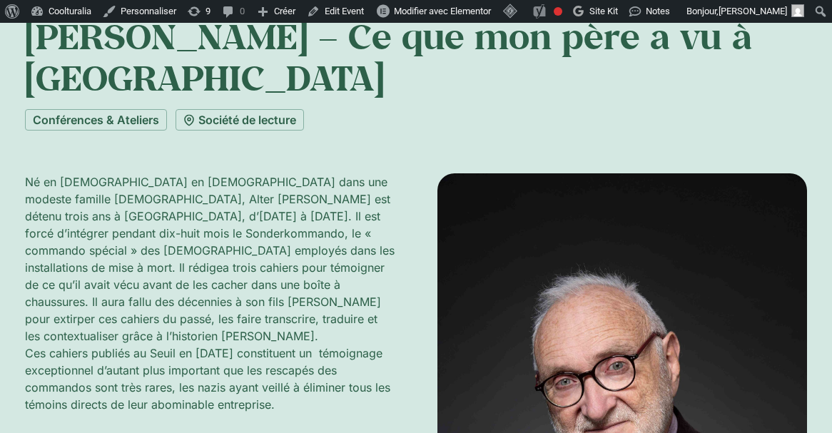
scroll to position [151, 0]
